Goal: Transaction & Acquisition: Purchase product/service

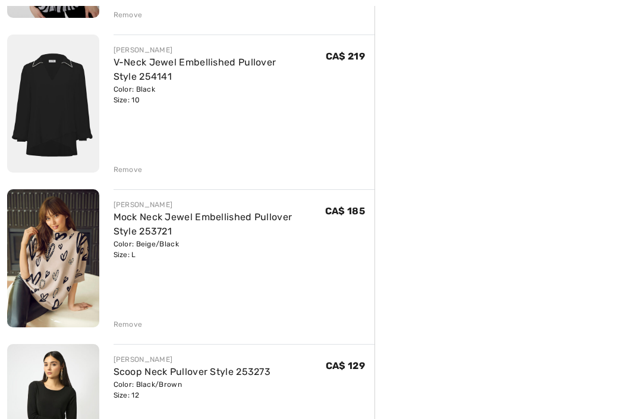
scroll to position [430, 0]
click at [134, 319] on div "Remove" at bounding box center [128, 324] width 29 height 11
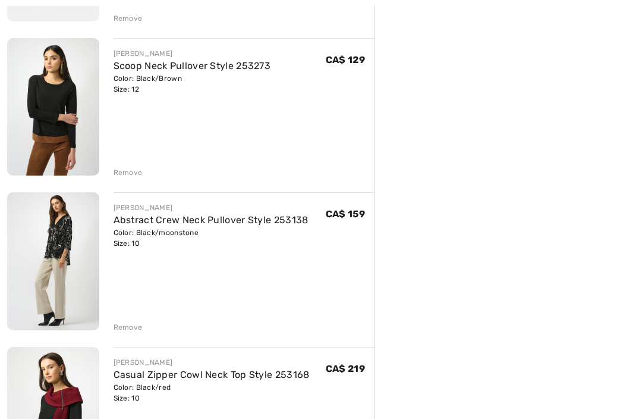
scroll to position [606, 0]
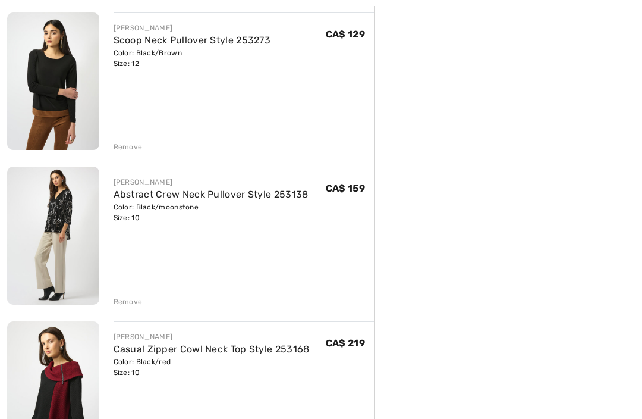
click at [138, 301] on div "Remove" at bounding box center [128, 302] width 29 height 11
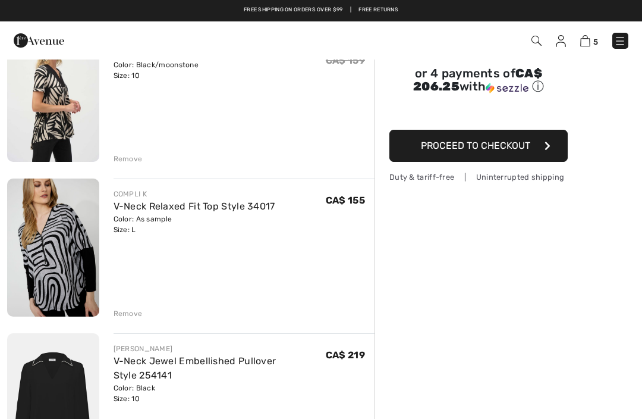
scroll to position [131, 0]
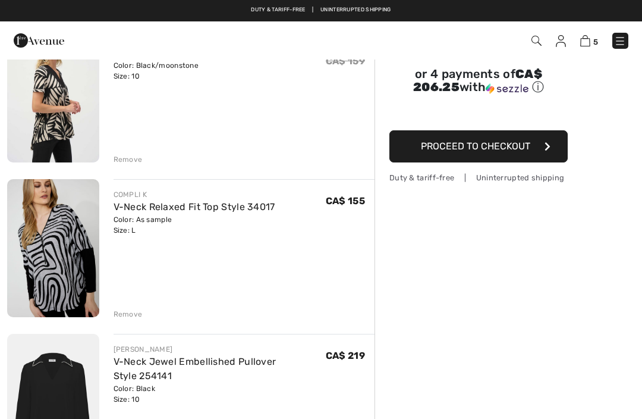
click at [70, 264] on img at bounding box center [53, 248] width 92 height 138
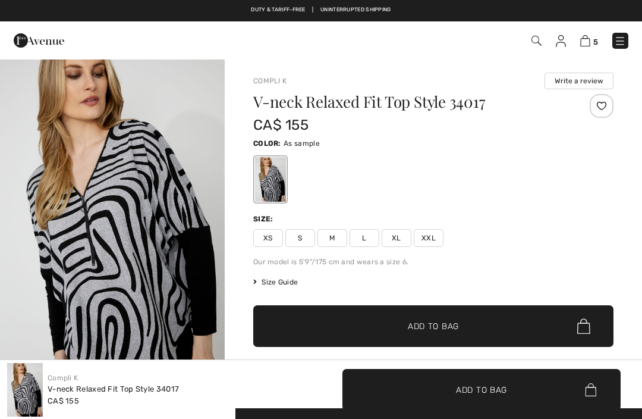
checkbox input "true"
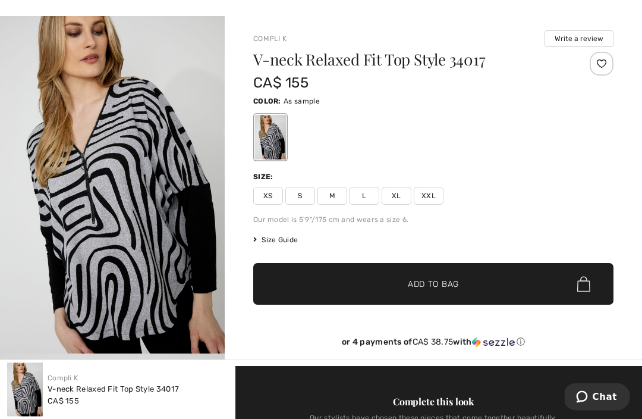
scroll to position [50, 0]
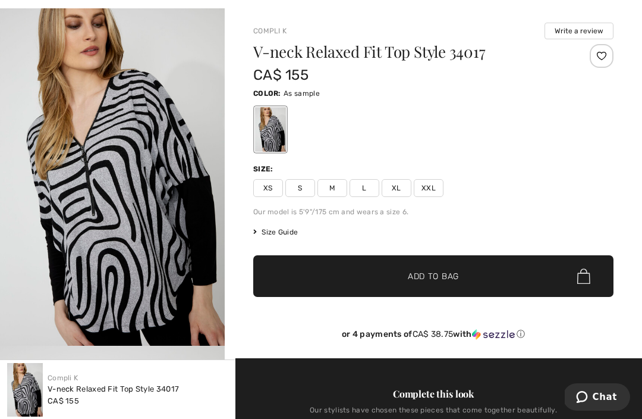
click at [282, 235] on span "Size Guide" at bounding box center [275, 232] width 45 height 11
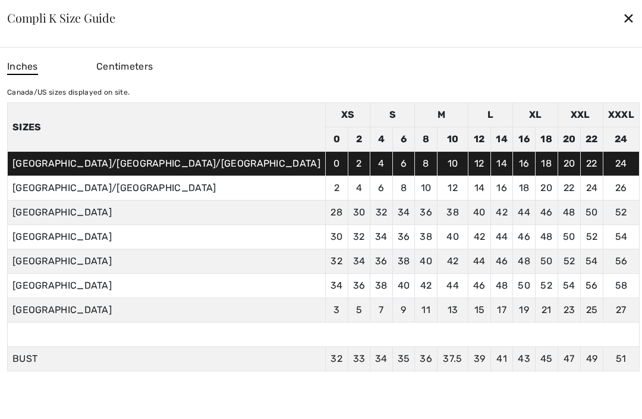
scroll to position [0, 0]
click at [623, 30] on div "✕" at bounding box center [629, 17] width 12 height 25
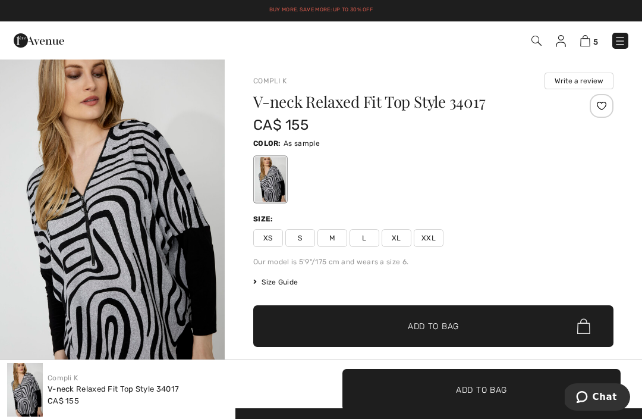
click at [597, 41] on span "5" at bounding box center [595, 41] width 5 height 9
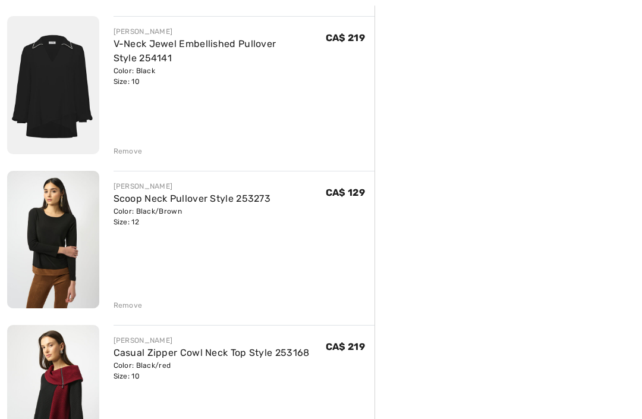
scroll to position [448, 0]
click at [59, 268] on img at bounding box center [53, 239] width 92 height 137
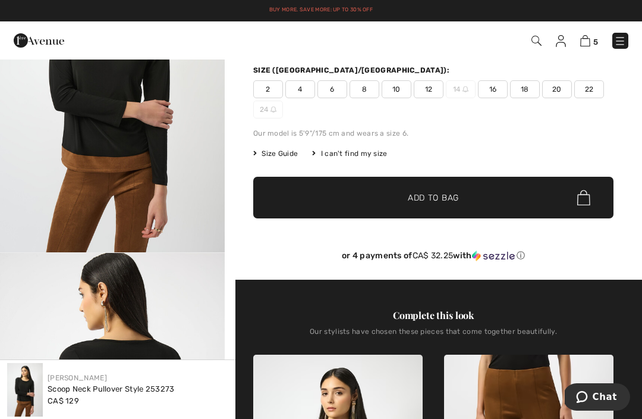
scroll to position [142, 0]
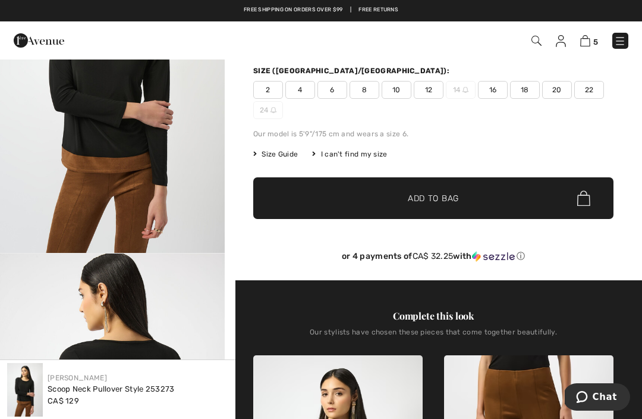
click at [285, 155] on span "Size Guide" at bounding box center [275, 154] width 45 height 11
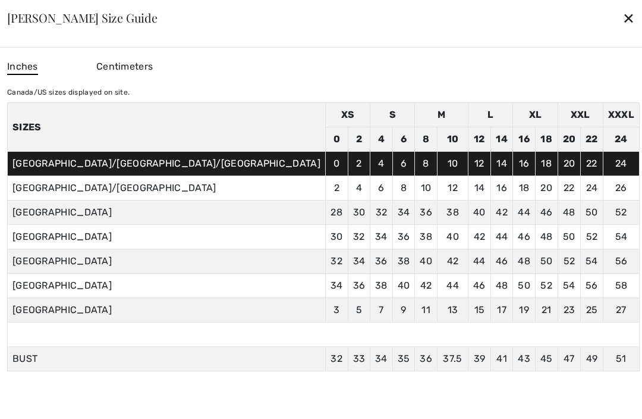
click at [623, 30] on div "✕" at bounding box center [629, 17] width 12 height 25
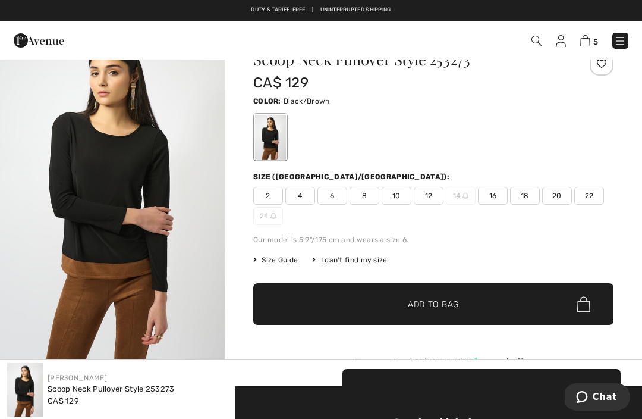
scroll to position [0, 0]
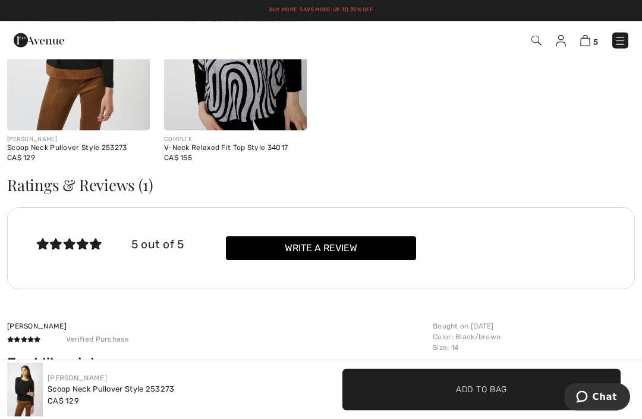
scroll to position [1757, 0]
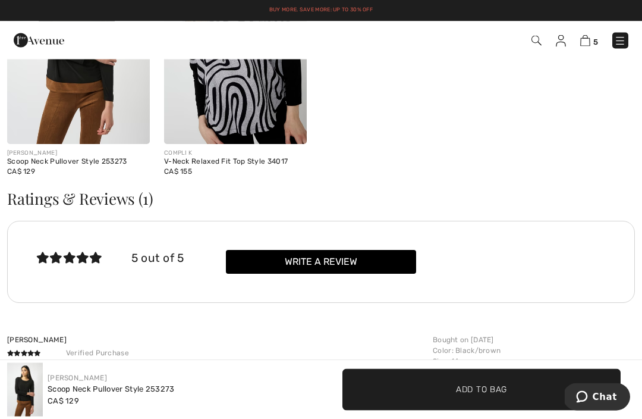
click at [544, 34] on span "5" at bounding box center [452, 41] width 351 height 16
click at [536, 39] on img at bounding box center [537, 41] width 10 height 10
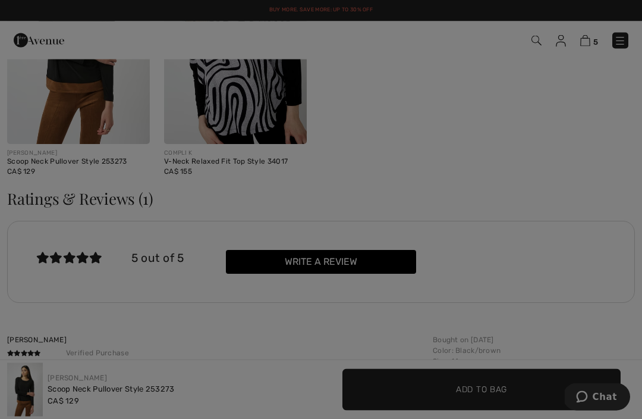
scroll to position [1757, 0]
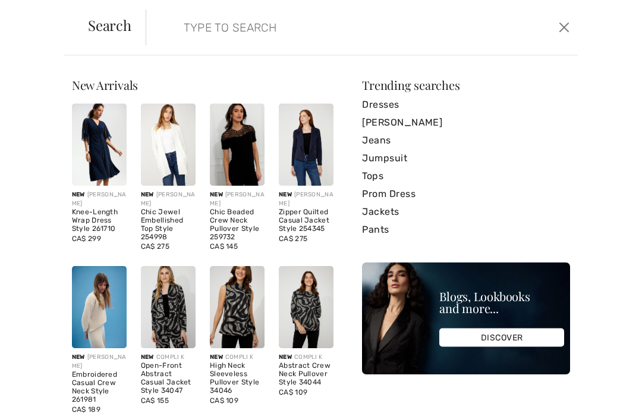
click at [247, 29] on input "search" at bounding box center [318, 28] width 286 height 36
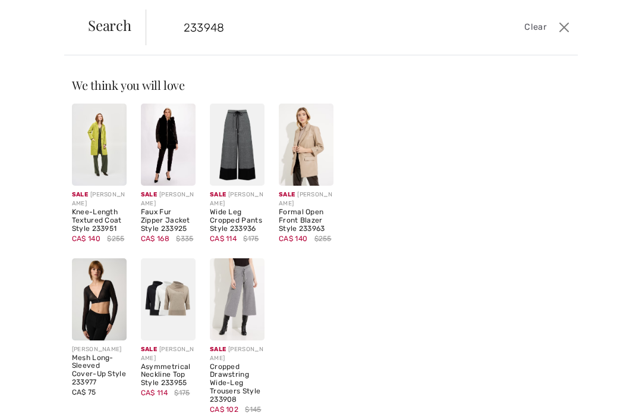
type input "233948"
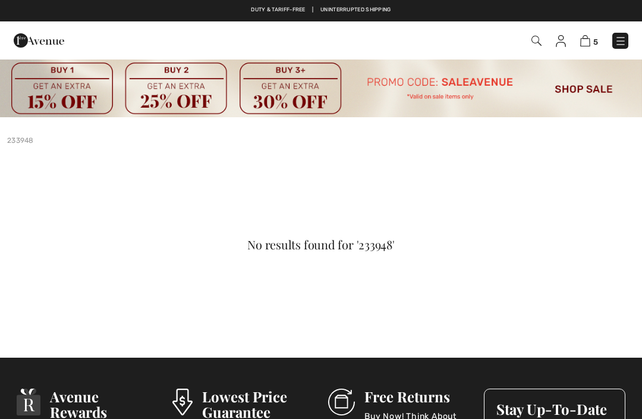
checkbox input "true"
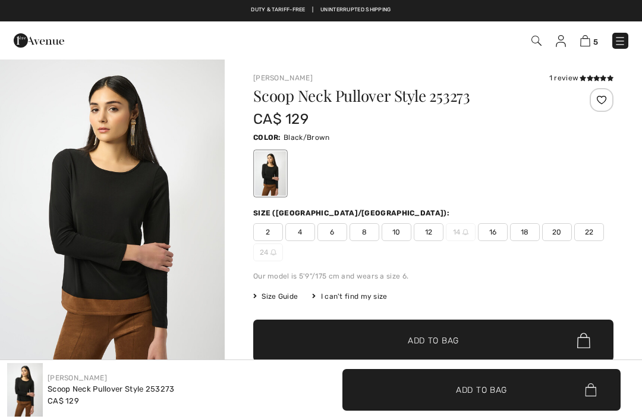
checkbox input "true"
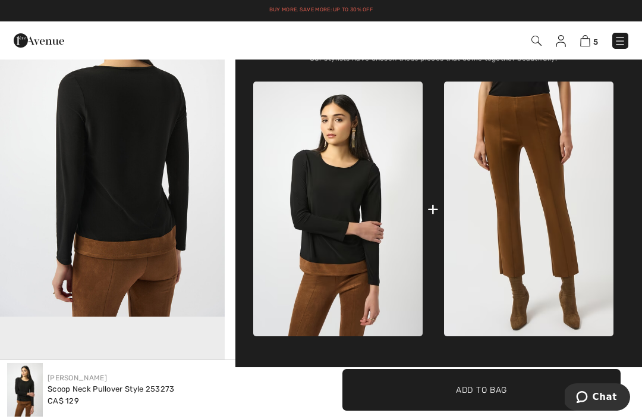
scroll to position [395, 0]
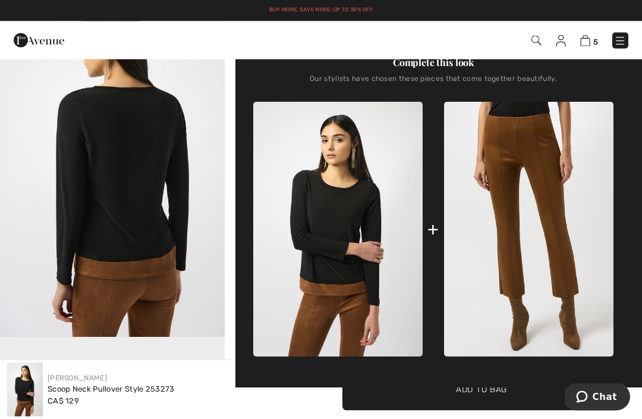
click at [614, 299] on div "Complete this look Our stylists have chosen these pieces that come together bea…" at bounding box center [433, 207] width 360 height 360
click at [614, 301] on div "Complete this look Our stylists have chosen these pieces that come together bea…" at bounding box center [433, 207] width 360 height 360
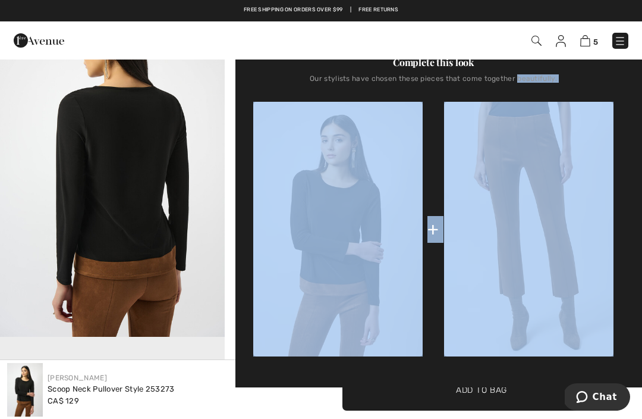
click at [614, 302] on div "Complete this look Our stylists have chosen these pieces that come together bea…" at bounding box center [433, 207] width 360 height 360
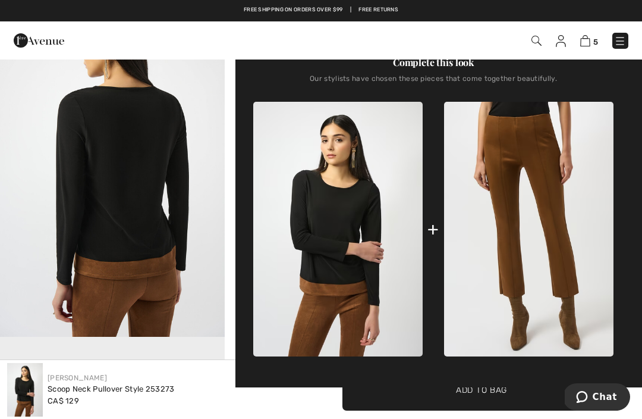
click at [612, 316] on img at bounding box center [528, 229] width 169 height 254
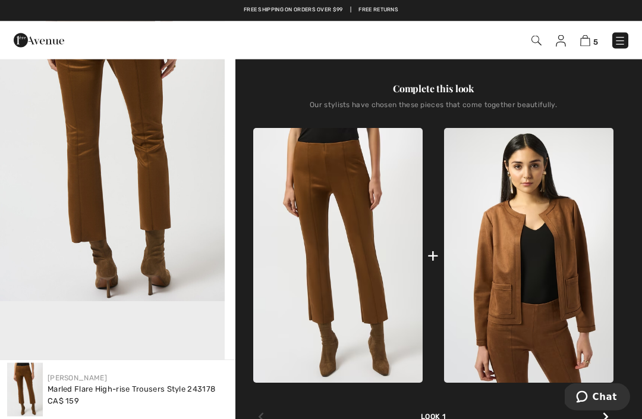
scroll to position [431, 0]
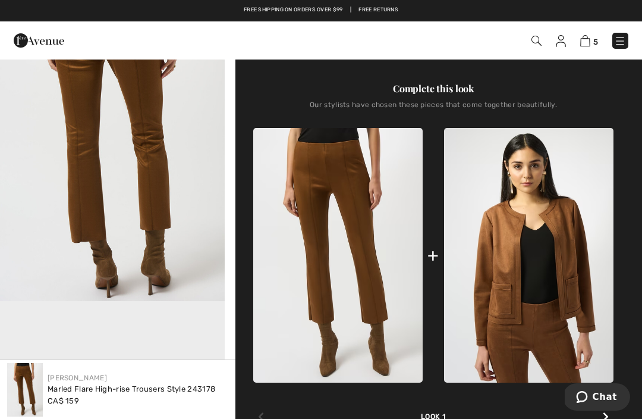
click at [574, 329] on img at bounding box center [528, 255] width 169 height 254
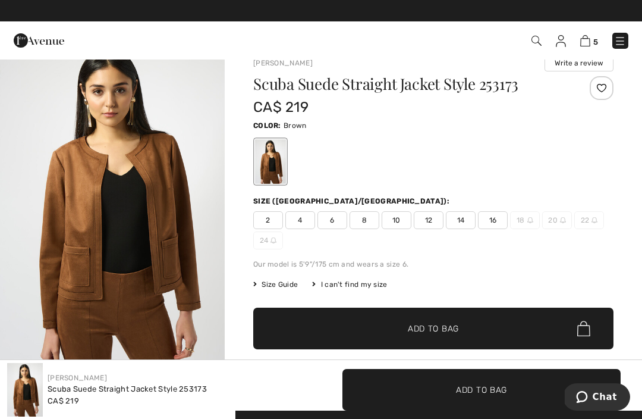
scroll to position [18, 0]
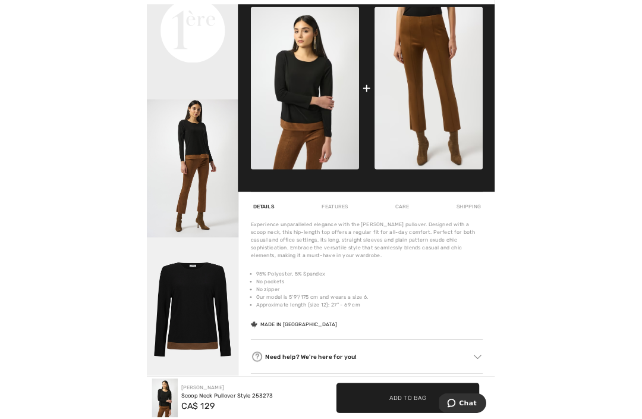
scroll to position [597, 0]
